Goal: Find specific page/section

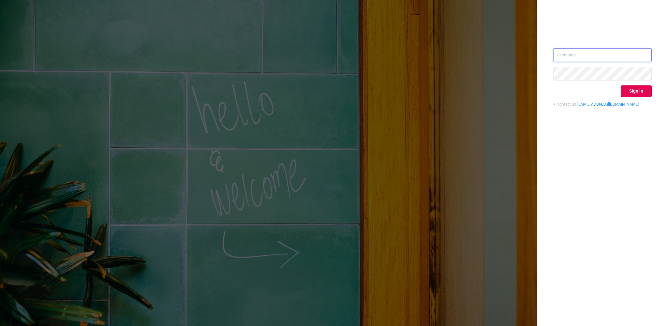
click at [617, 55] on input "text" at bounding box center [602, 55] width 99 height 14
type input "[EMAIL_ADDRESS][PERSON_NAME][DOMAIN_NAME]"
click at [634, 92] on button "Sign in" at bounding box center [636, 91] width 31 height 12
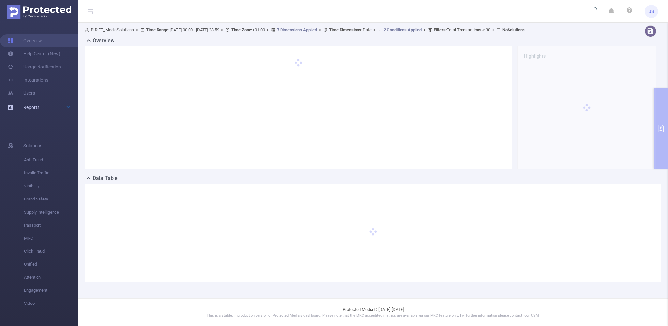
click at [32, 109] on span "Reports" at bounding box center [31, 107] width 16 height 5
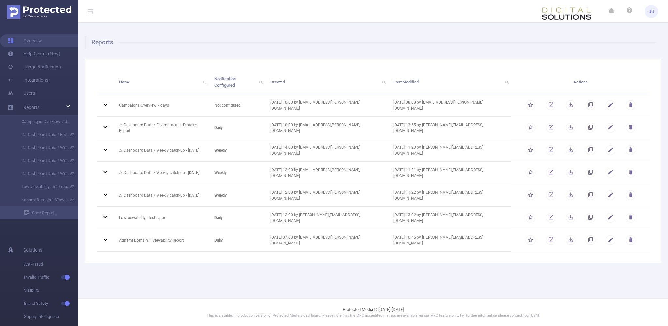
click at [185, 251] on div "Name Notification Configured Created Last Modified Actions Campaigns Overview 7…" at bounding box center [373, 161] width 577 height 205
